Goal: Task Accomplishment & Management: Use online tool/utility

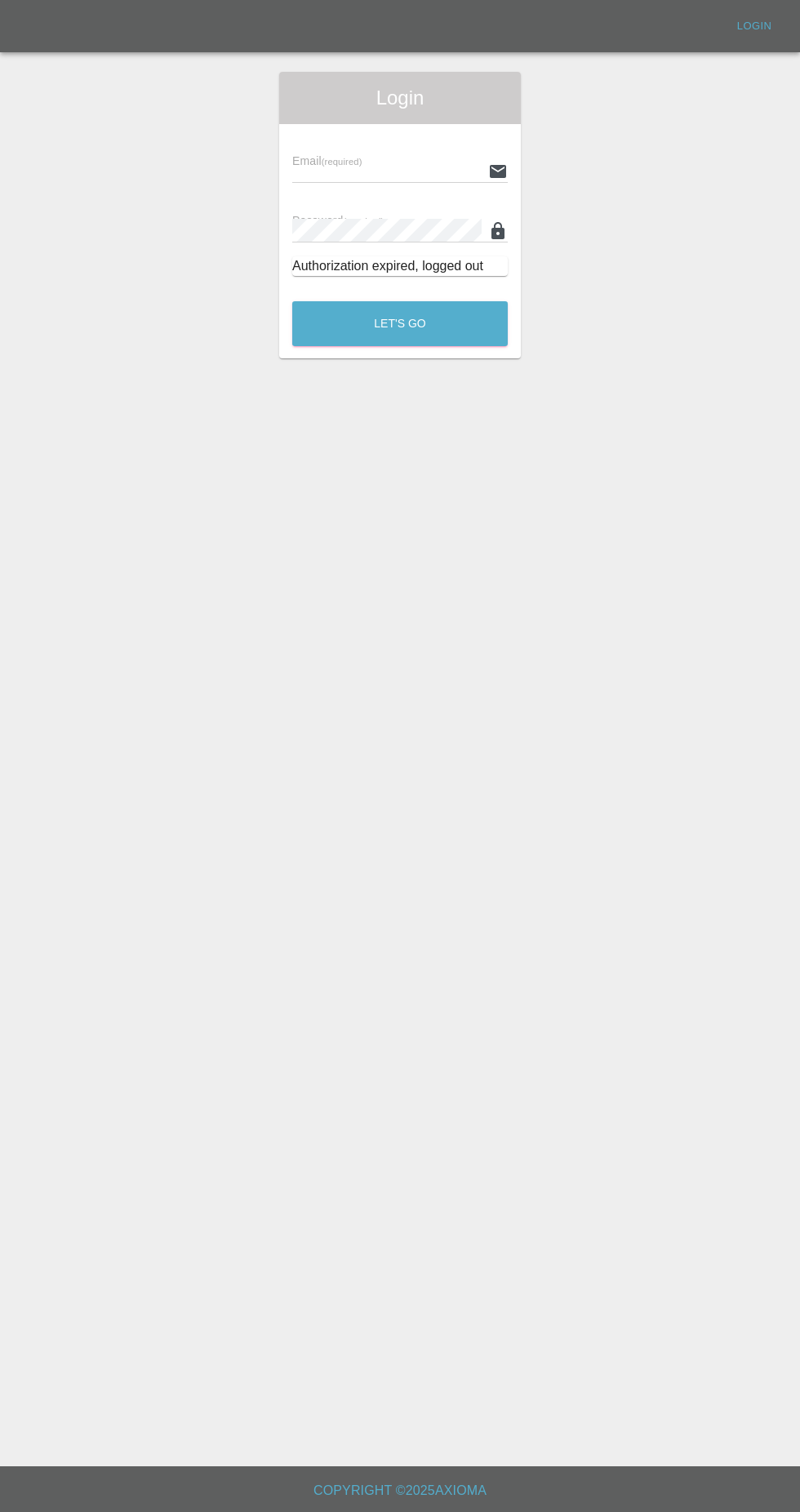
click at [396, 169] on input "text" at bounding box center [386, 171] width 189 height 24
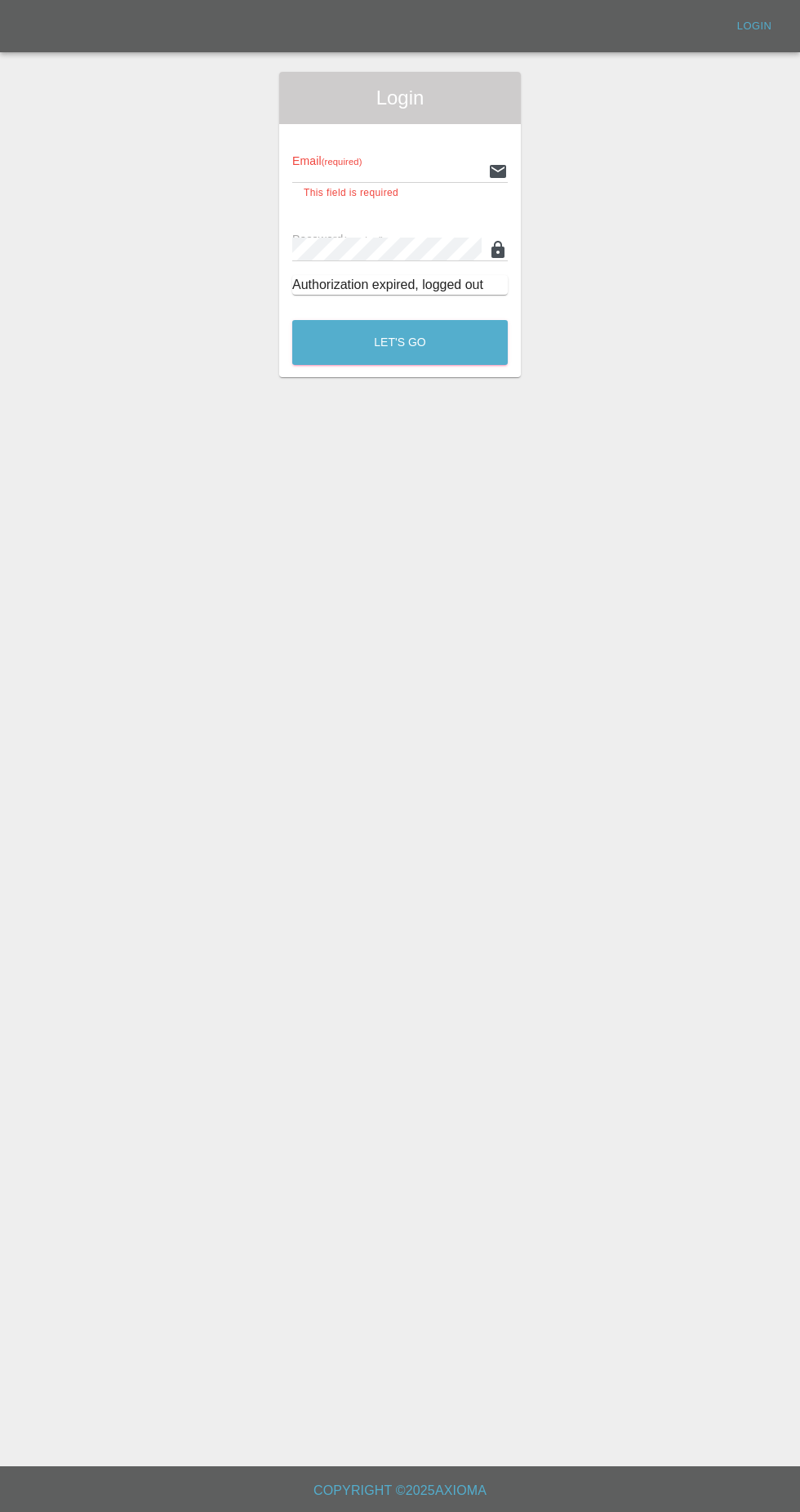
type input "[EMAIL_ADDRESS][DOMAIN_NAME]"
click at [292, 320] on button "Let's Go" at bounding box center [400, 343] width 216 height 45
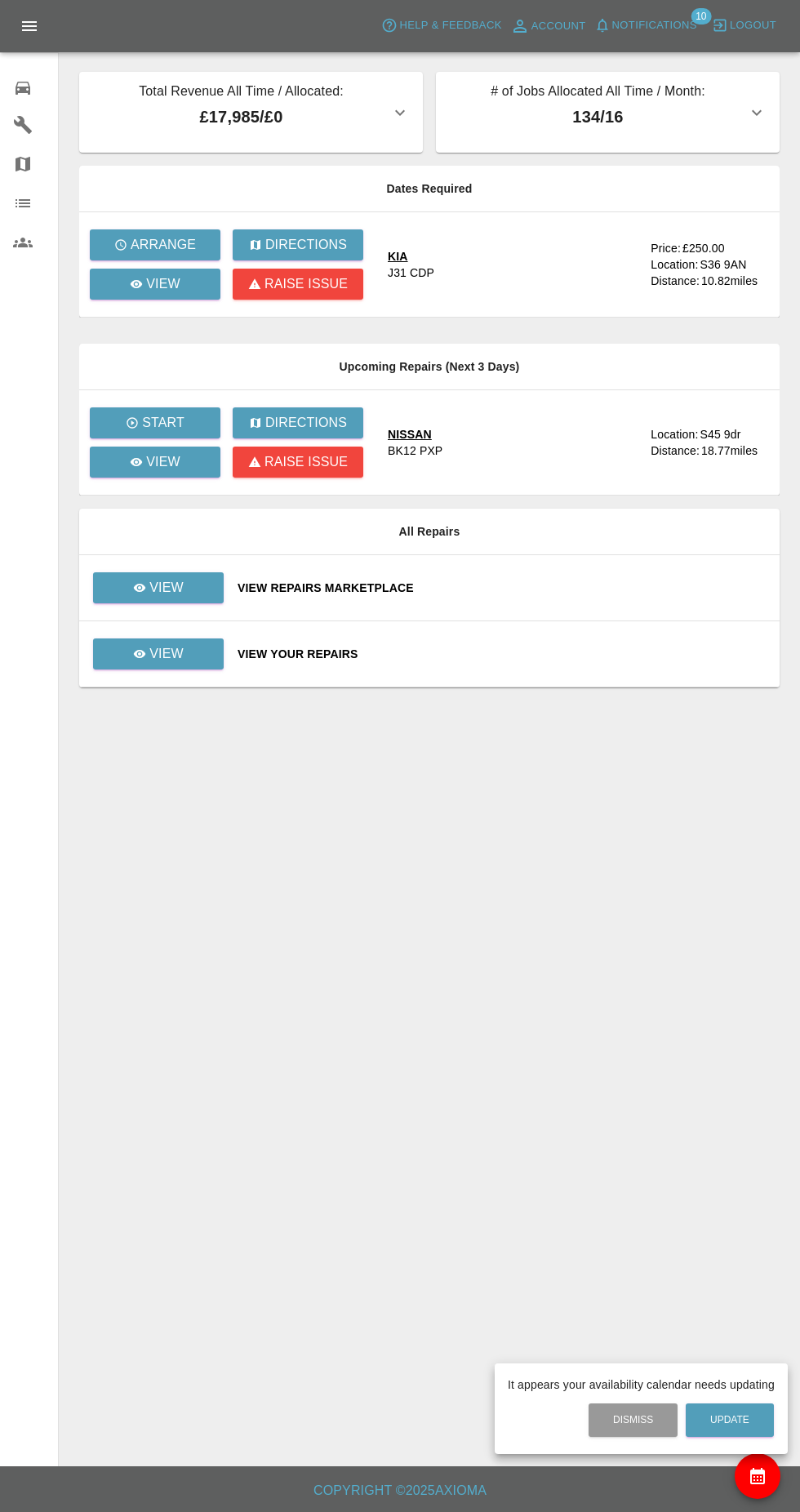
click at [193, 669] on div at bounding box center [400, 756] width 800 height 1512
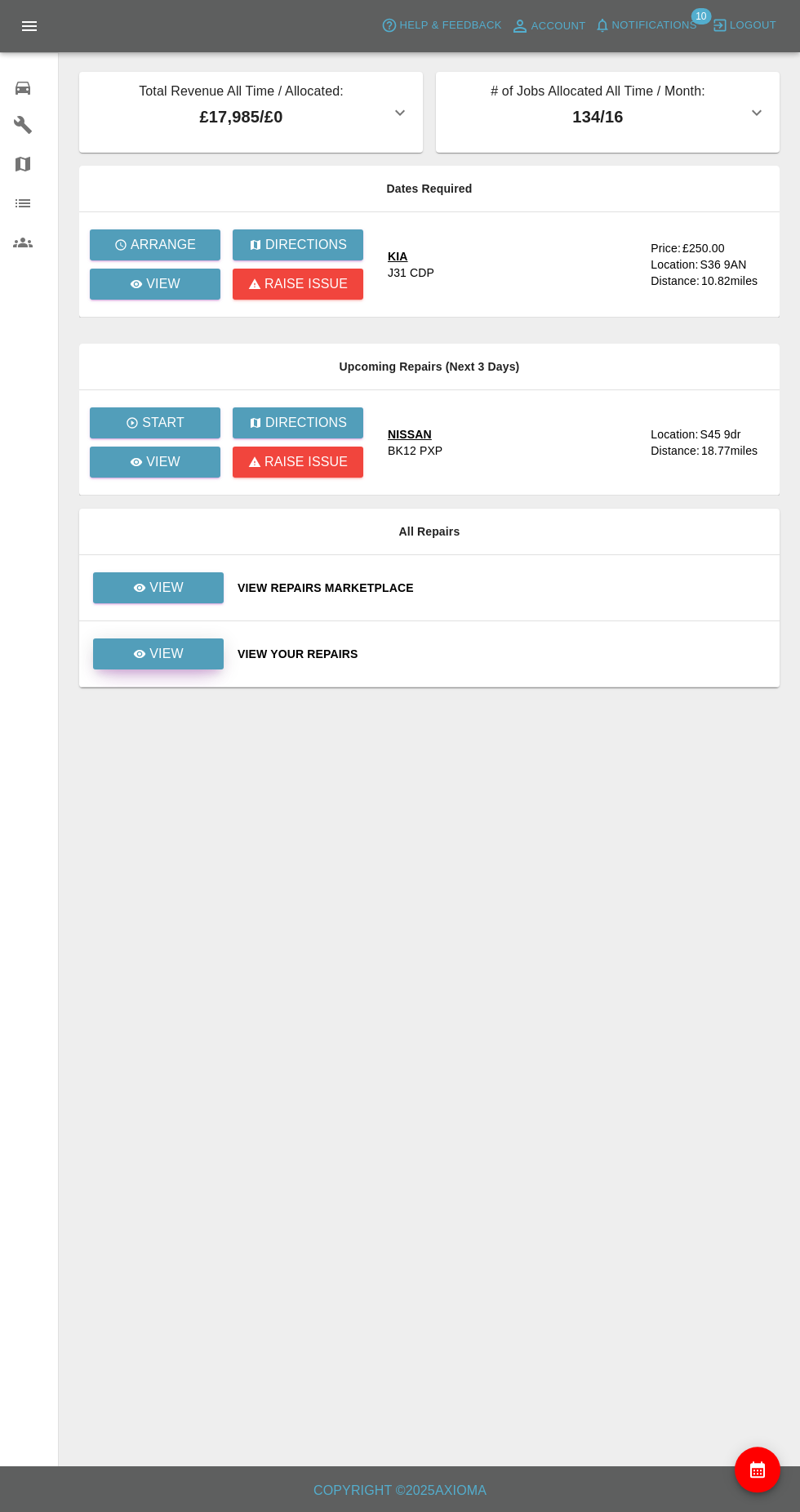
click at [178, 660] on p "View" at bounding box center [167, 654] width 34 height 20
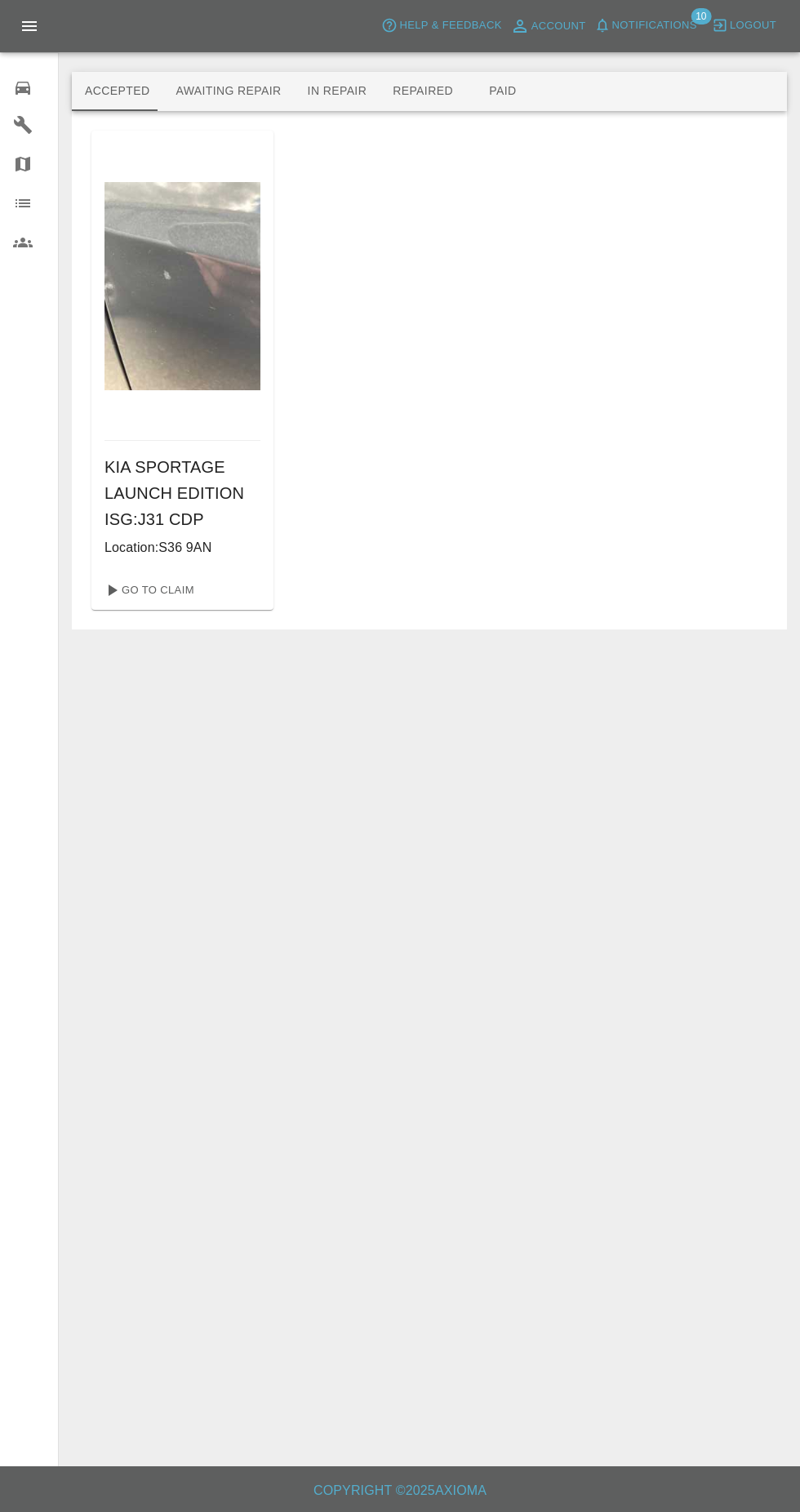
click at [241, 90] on button "Awaiting Repair" at bounding box center [227, 91] width 131 height 40
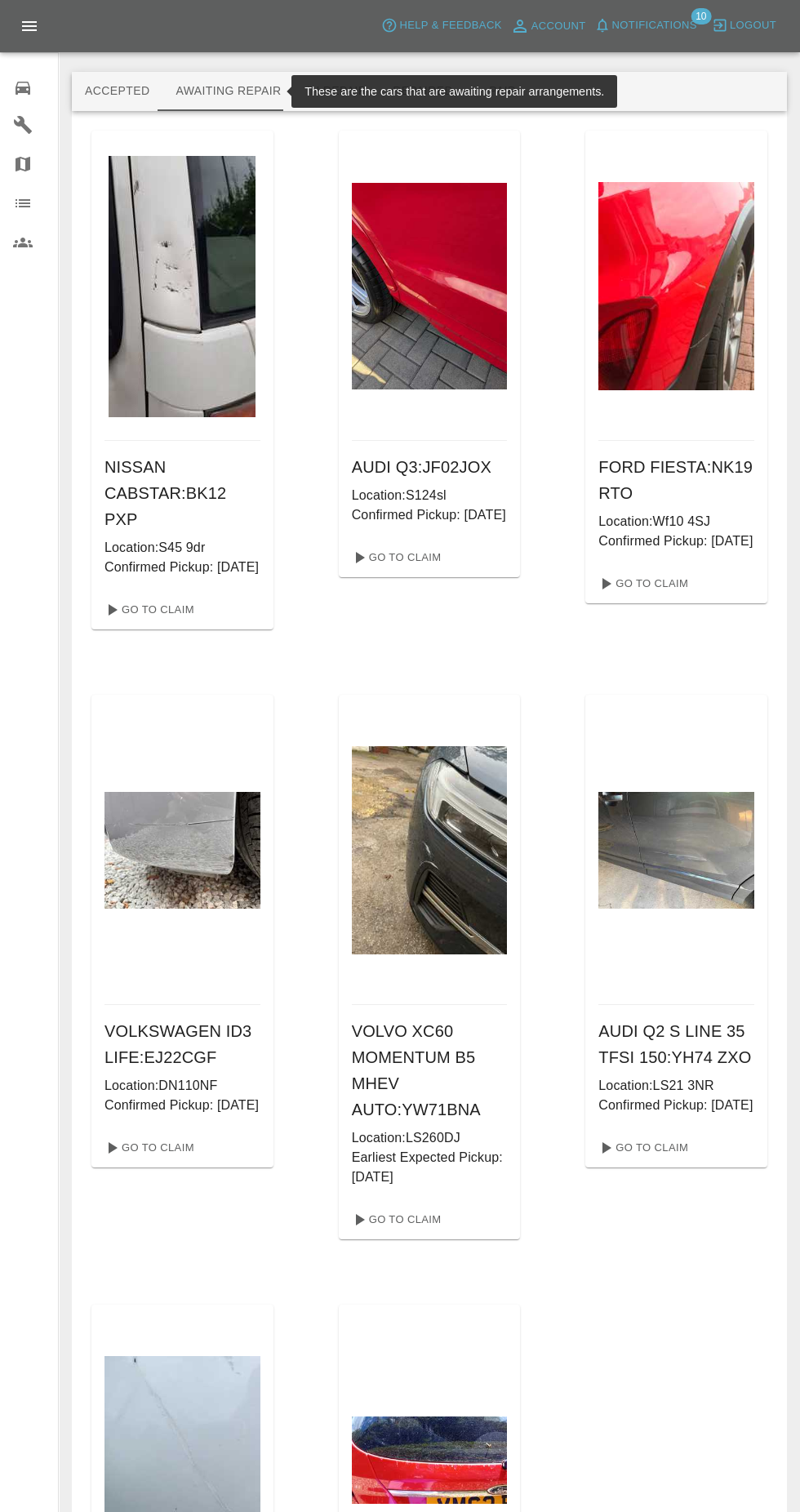
click at [117, 97] on button "Accepted" at bounding box center [117, 91] width 90 height 40
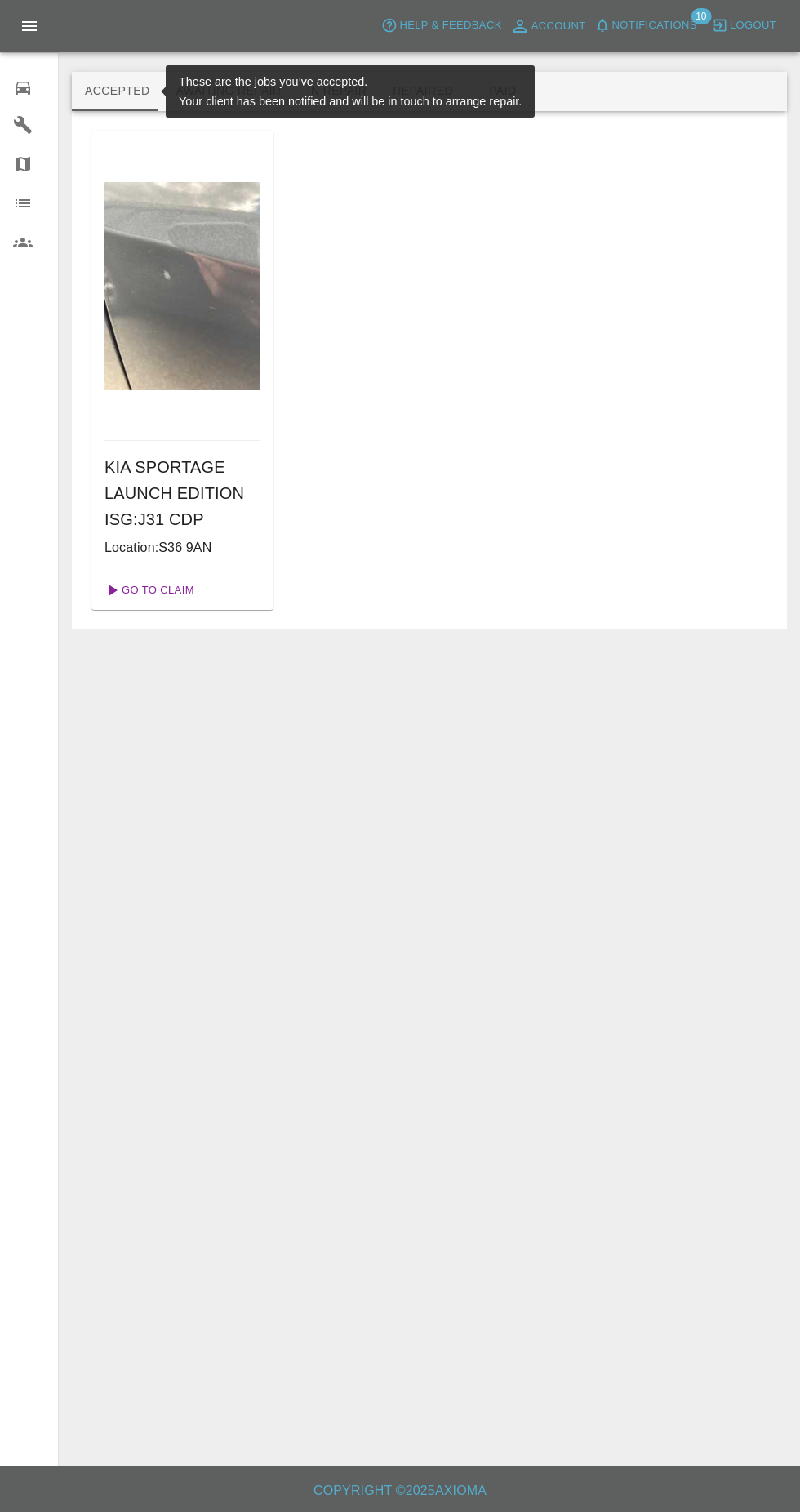
click at [172, 596] on link "Go To Claim" at bounding box center [148, 590] width 101 height 26
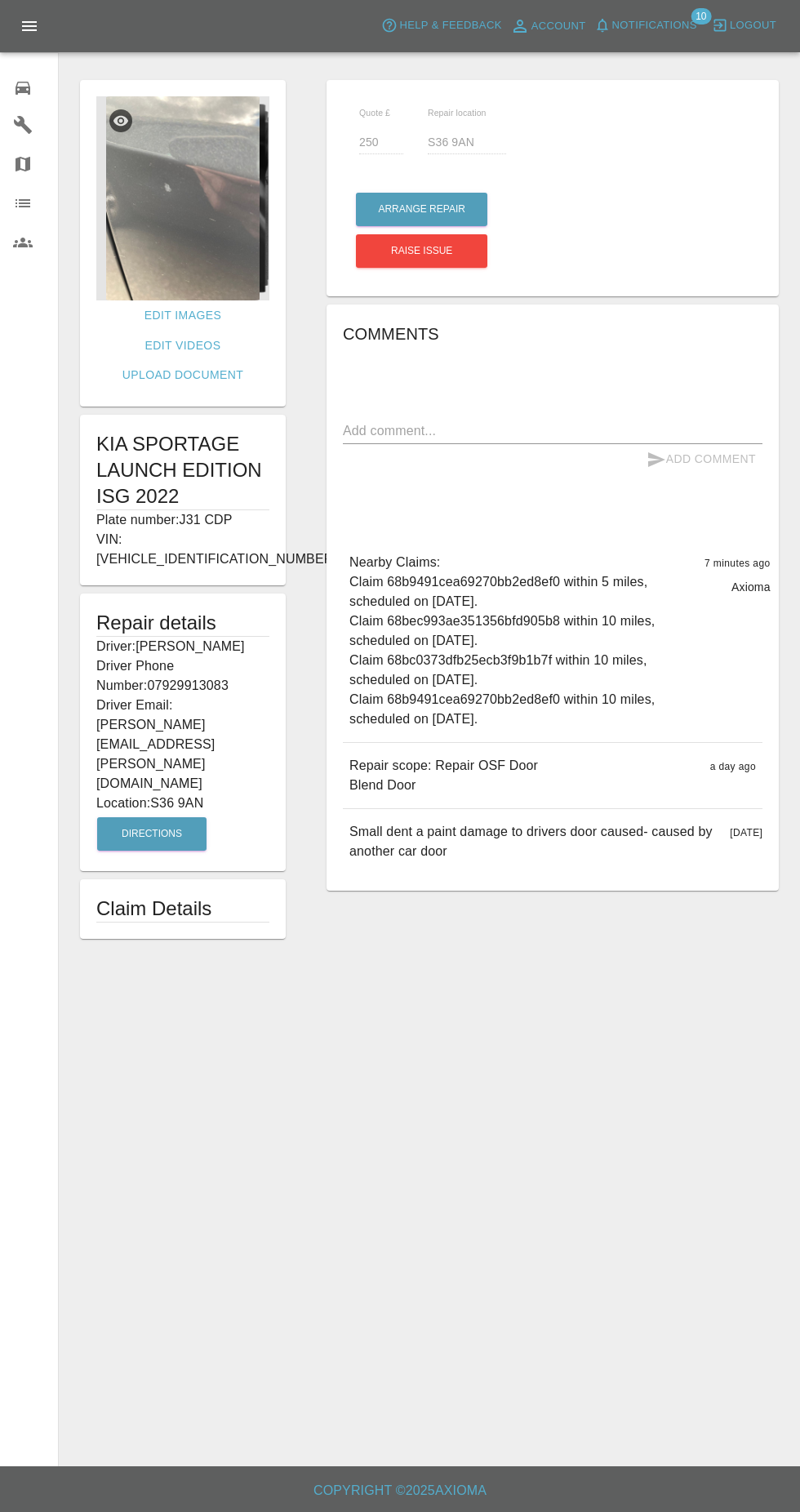
click at [203, 256] on img at bounding box center [183, 198] width 173 height 205
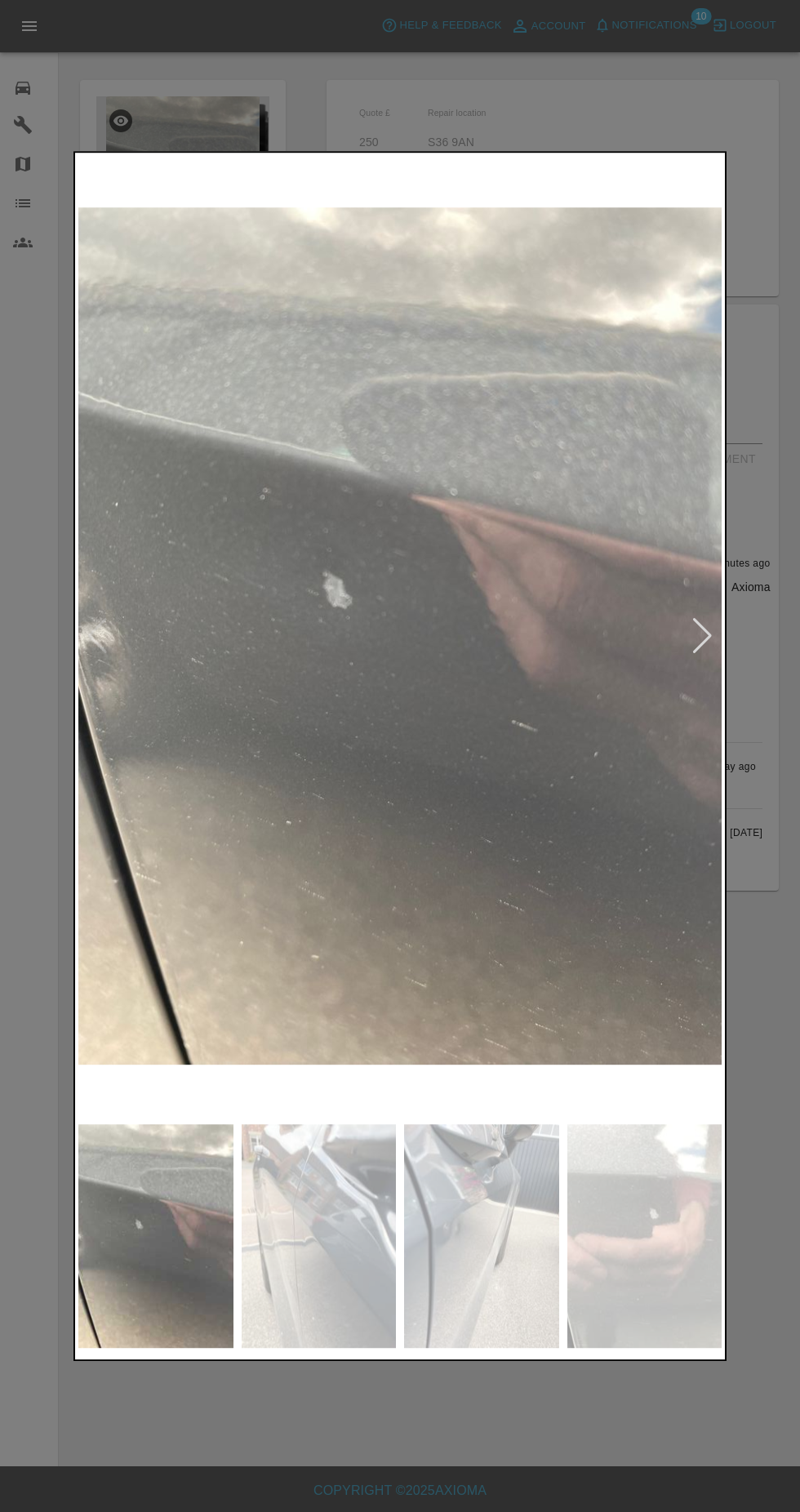
click at [620, 123] on div at bounding box center [400, 756] width 800 height 1512
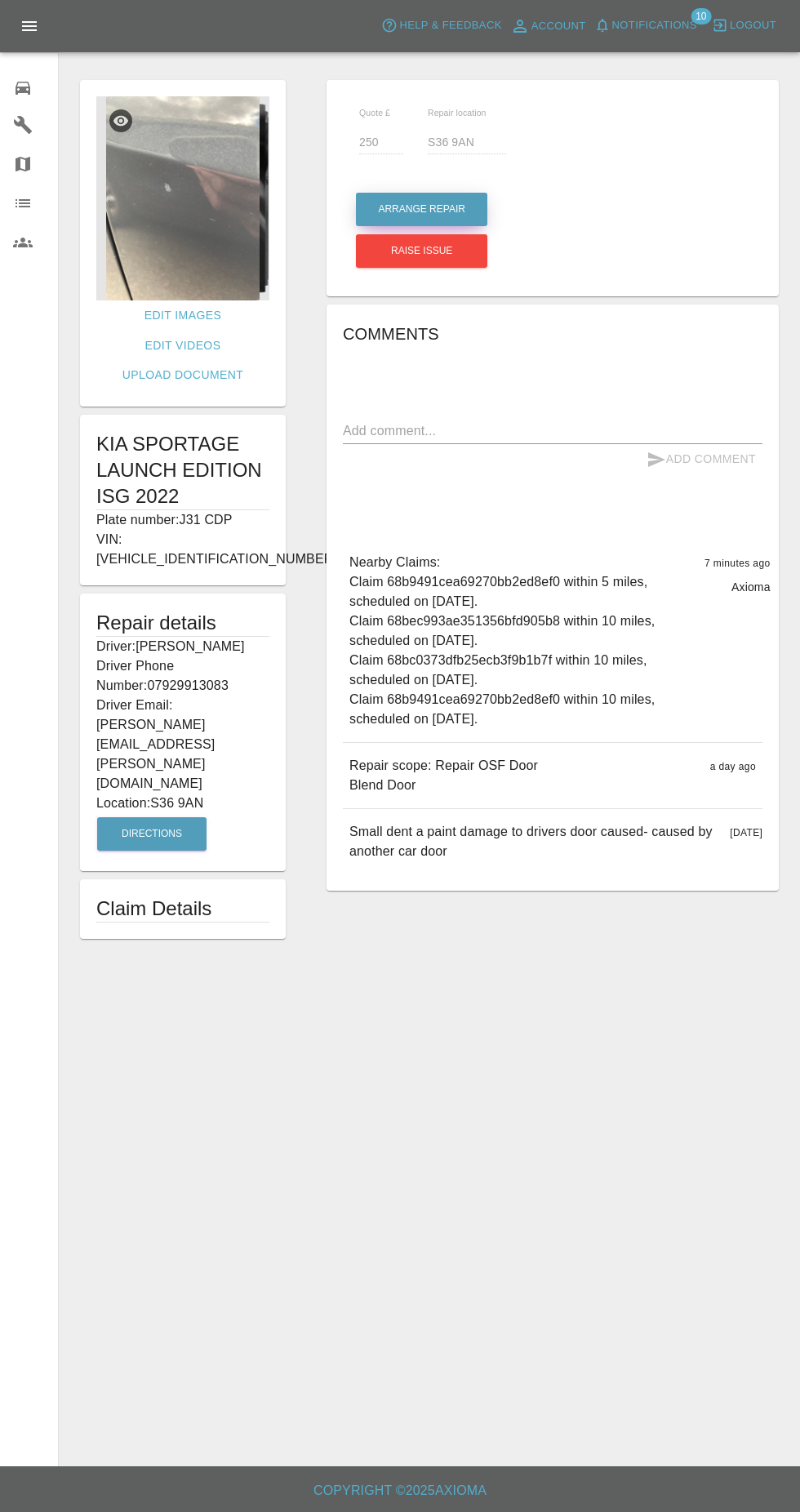
click at [461, 216] on button "Arrange Repair" at bounding box center [421, 209] width 131 height 34
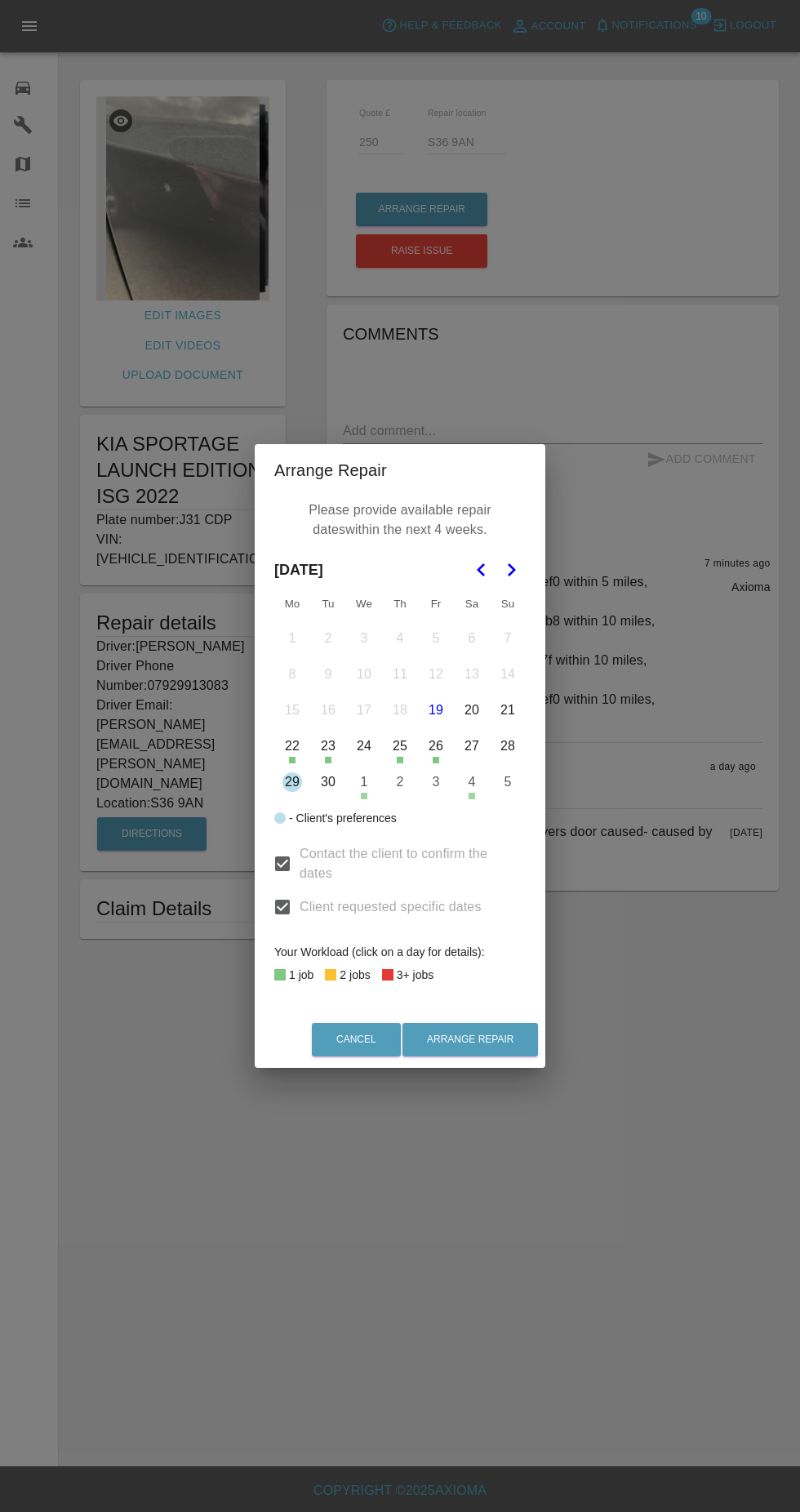
click at [293, 779] on button "29" at bounding box center [292, 782] width 34 height 34
click at [492, 1041] on button "Arrange Repair" at bounding box center [470, 1040] width 136 height 34
